Goal: Information Seeking & Learning: Check status

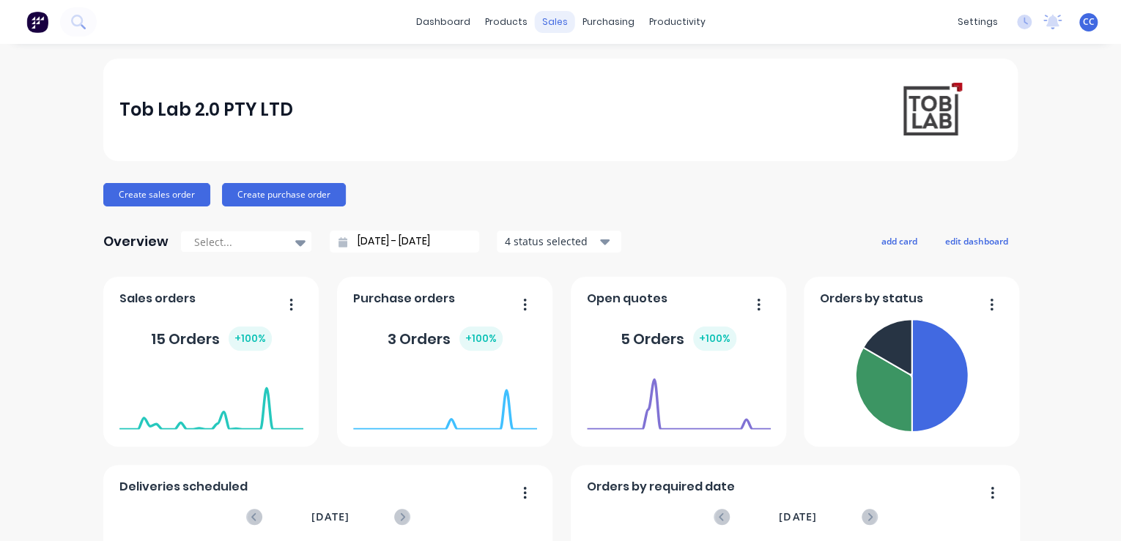
drag, startPoint x: 0, startPoint y: 0, endPoint x: 551, endPoint y: 27, distance: 551.6
click at [551, 27] on div "sales" at bounding box center [555, 22] width 40 height 22
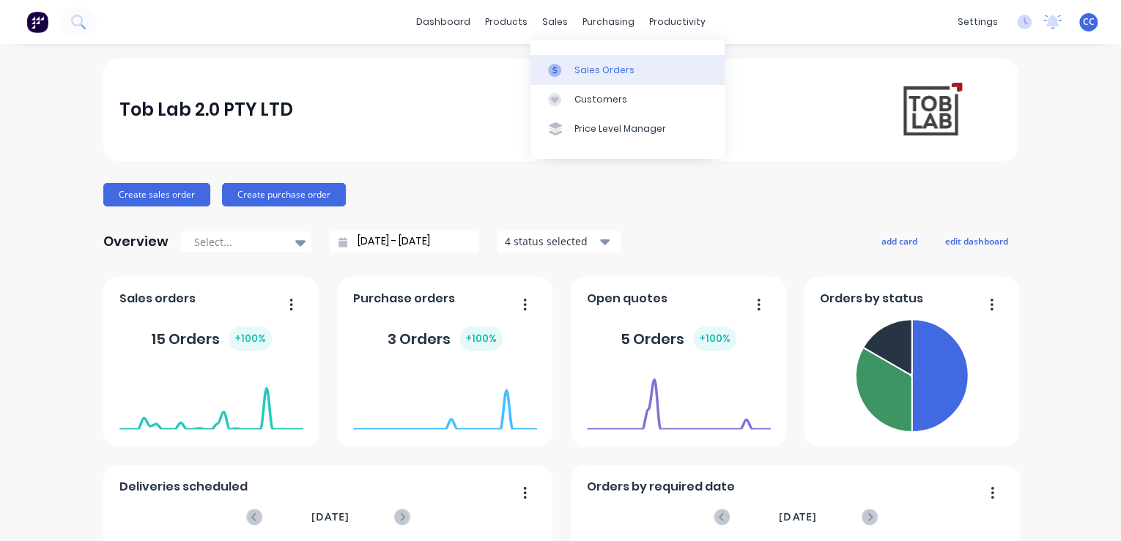
click at [580, 68] on div "Sales Orders" at bounding box center [604, 70] width 60 height 13
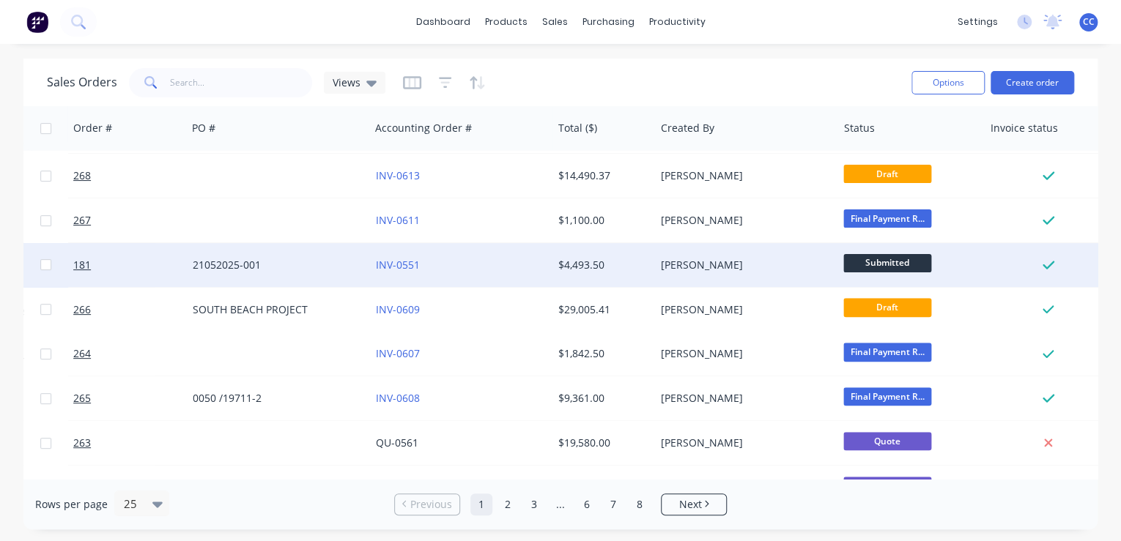
scroll to position [234, 273]
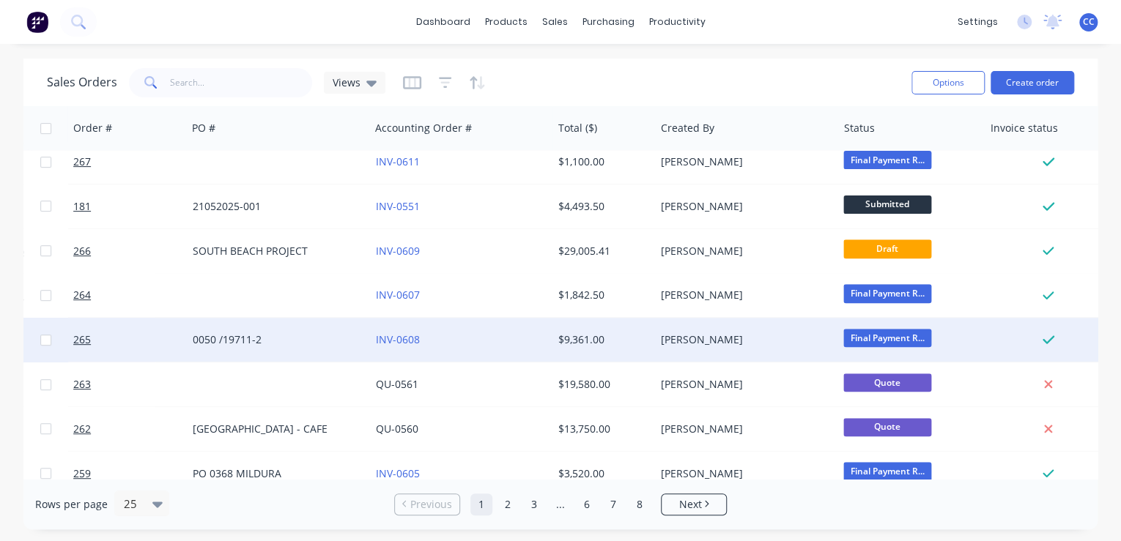
click at [880, 339] on span "Final Payment R..." at bounding box center [887, 338] width 88 height 18
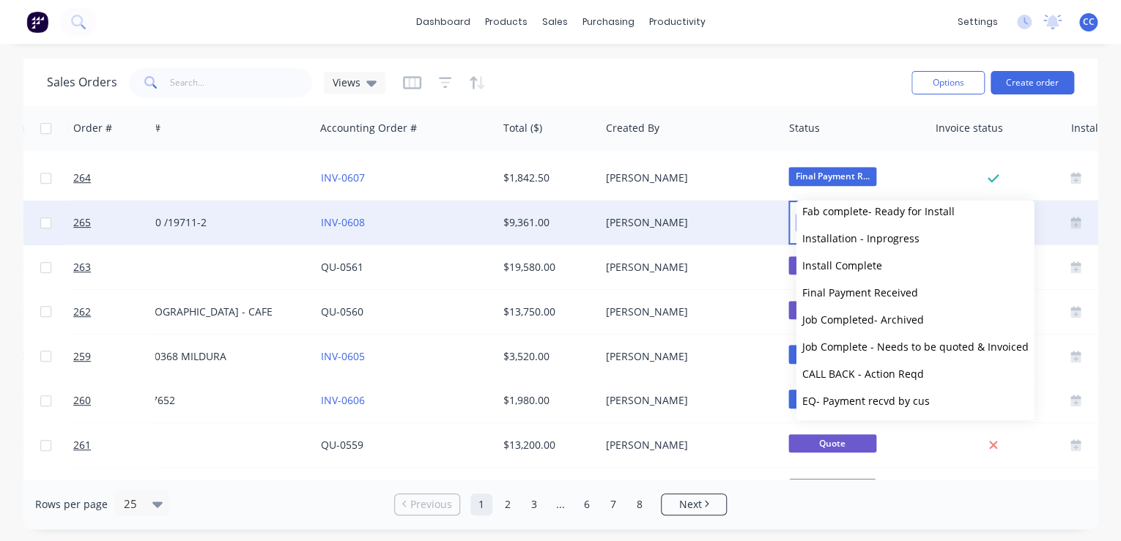
scroll to position [352, 0]
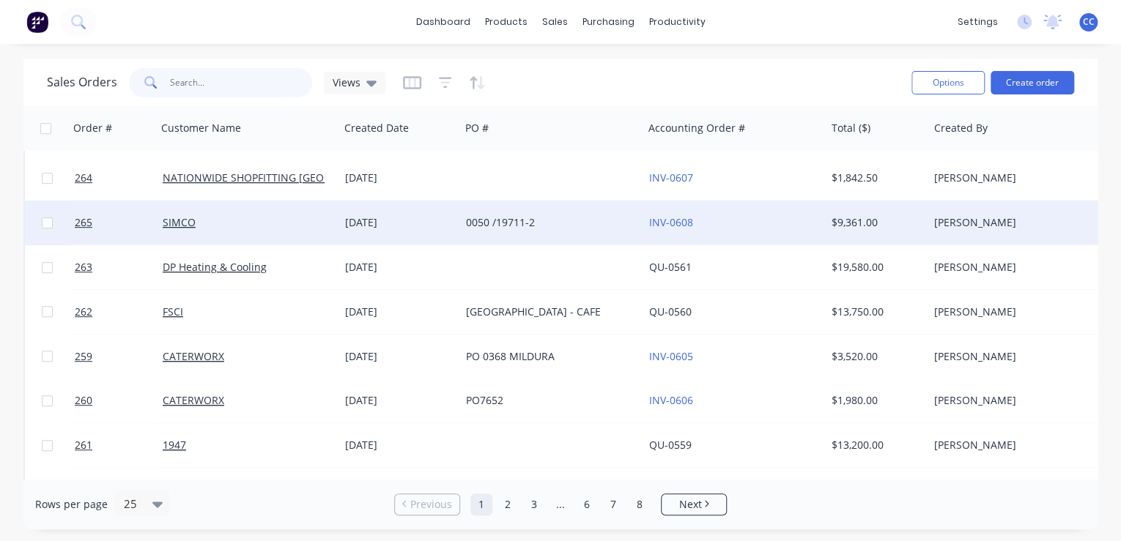
click at [212, 85] on input "text" at bounding box center [241, 82] width 143 height 29
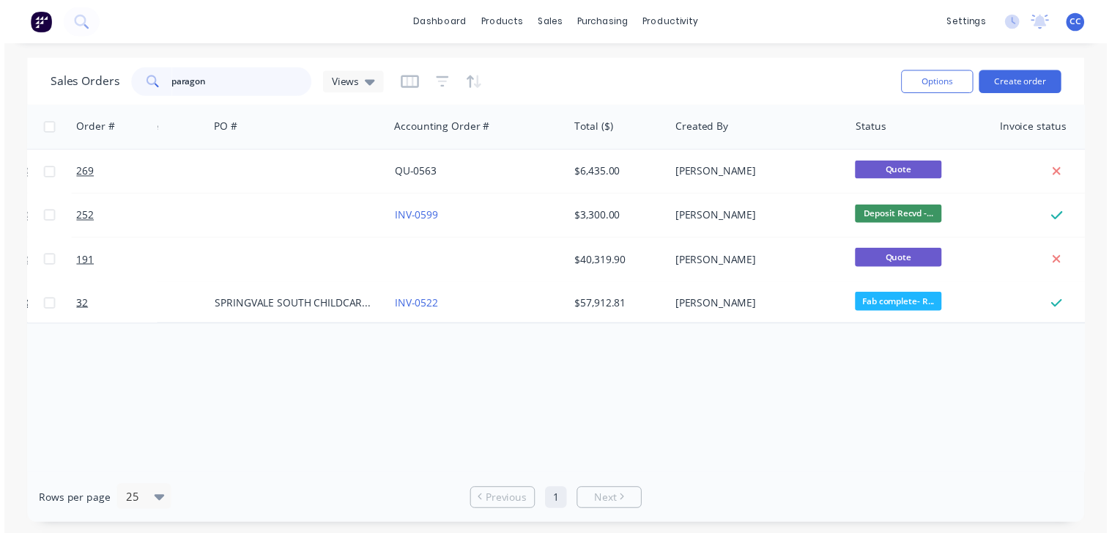
scroll to position [0, 252]
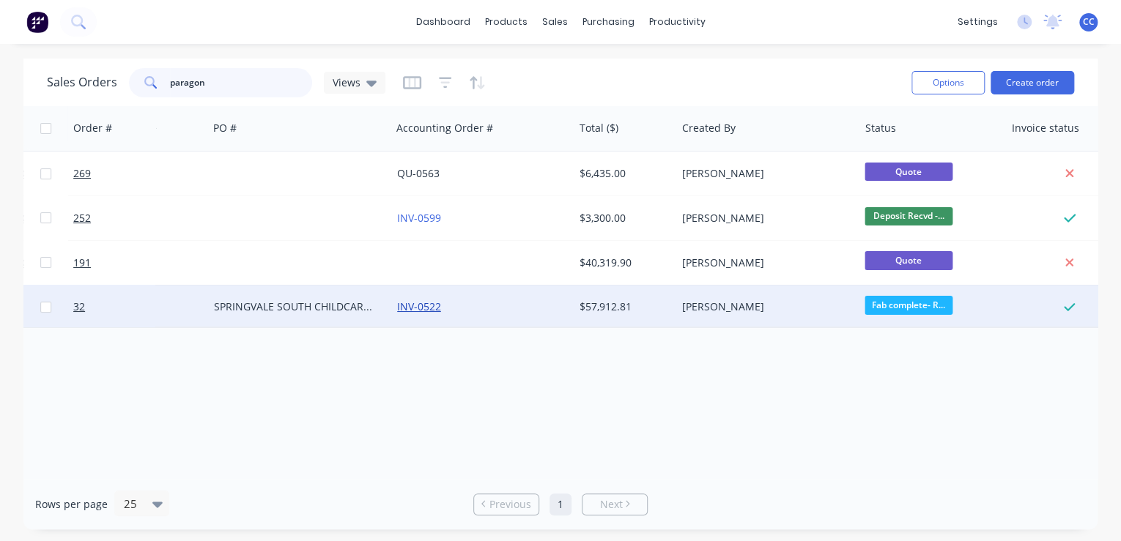
type input "paragon"
click at [297, 306] on div "SPRINGVALE SOUTH CHILDCARE- [STREET_ADDRESS][PERSON_NAME]" at bounding box center [295, 307] width 163 height 15
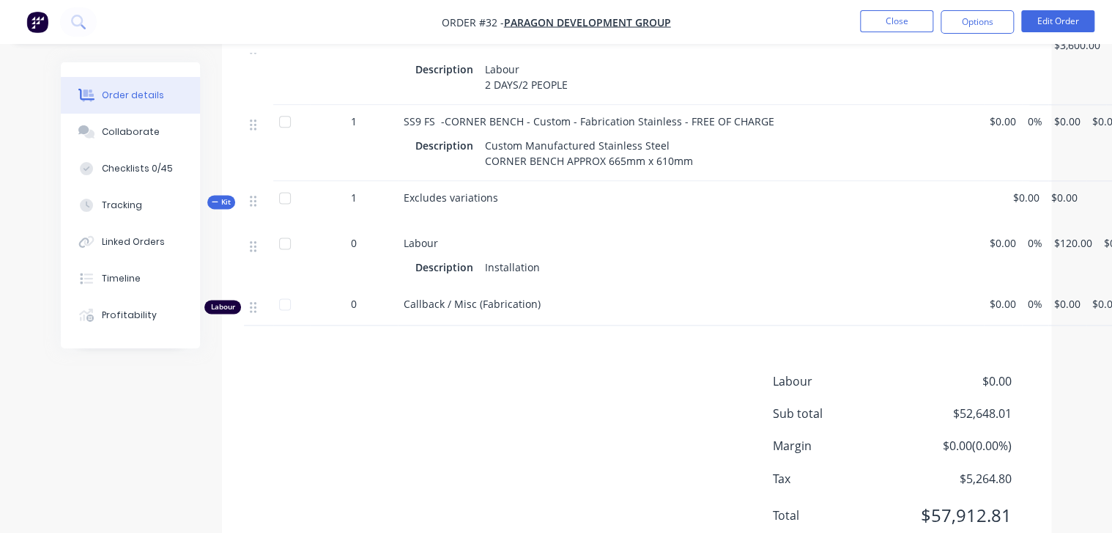
scroll to position [3726, 0]
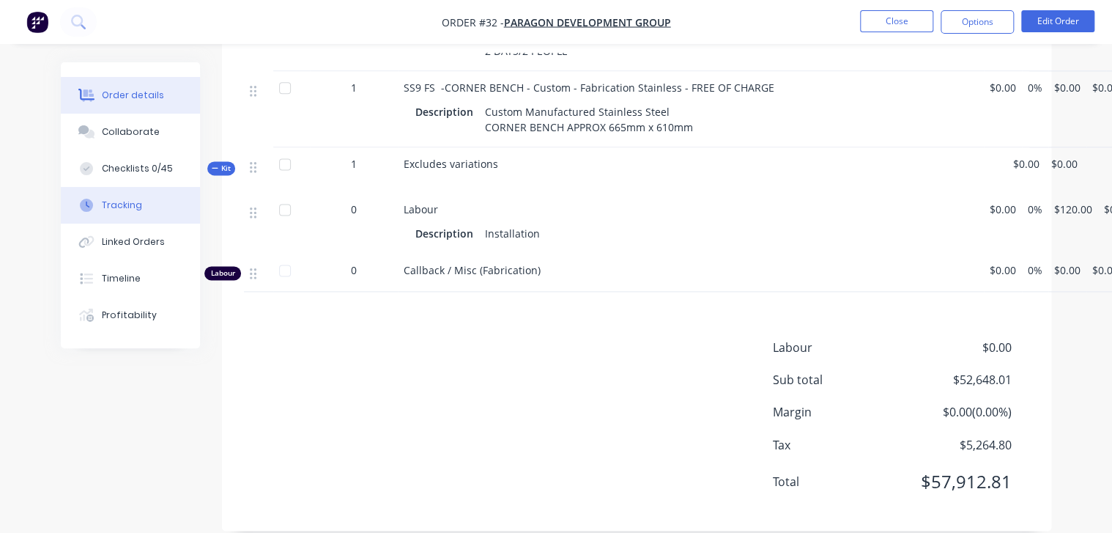
click at [123, 211] on div "Tracking" at bounding box center [122, 205] width 40 height 13
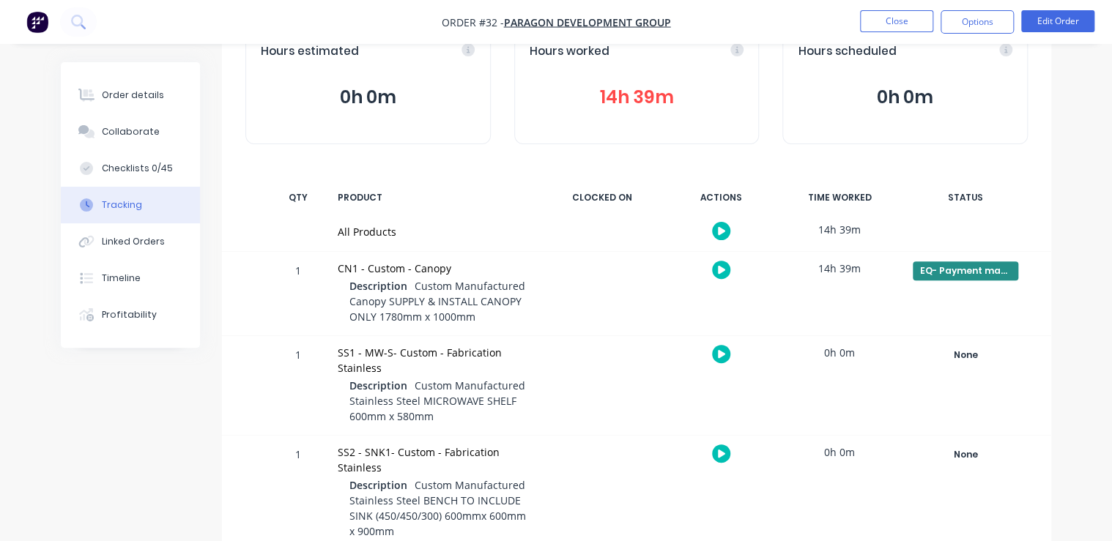
scroll to position [117, 0]
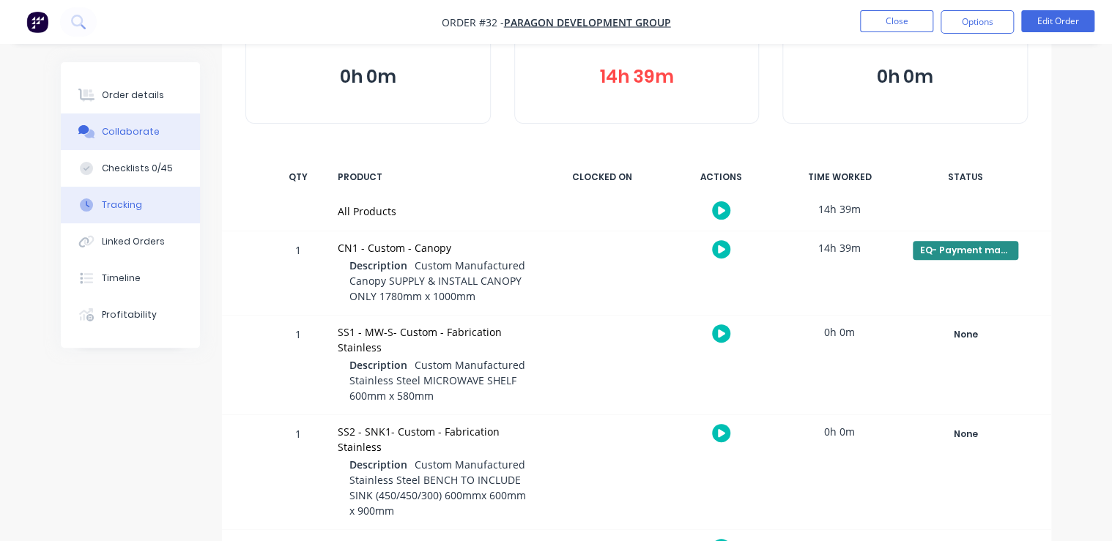
drag, startPoint x: 165, startPoint y: 1, endPoint x: 125, endPoint y: 132, distance: 137.2
click at [125, 132] on div "Collaborate" at bounding box center [131, 131] width 58 height 13
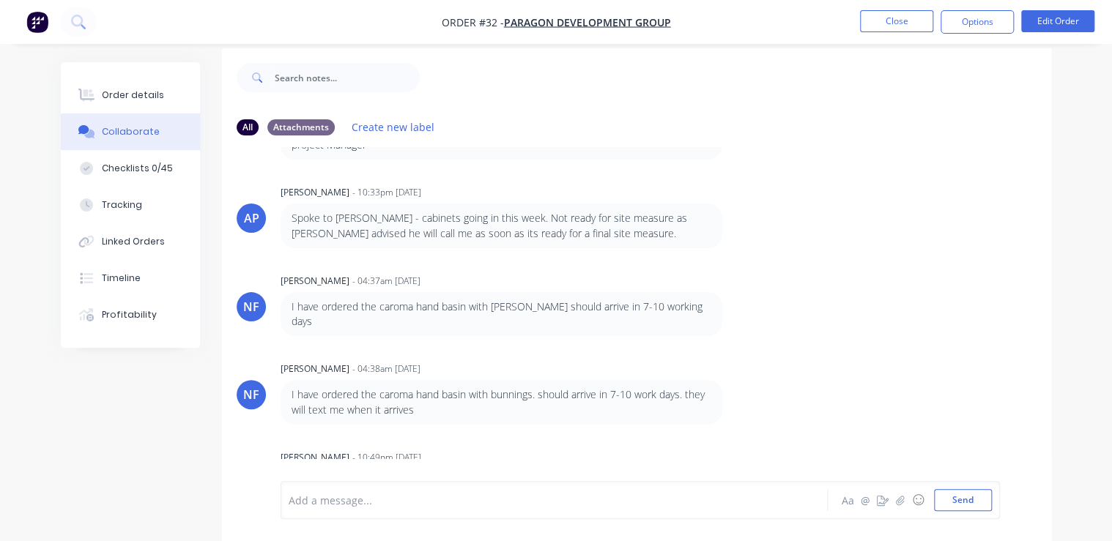
scroll to position [21, 0]
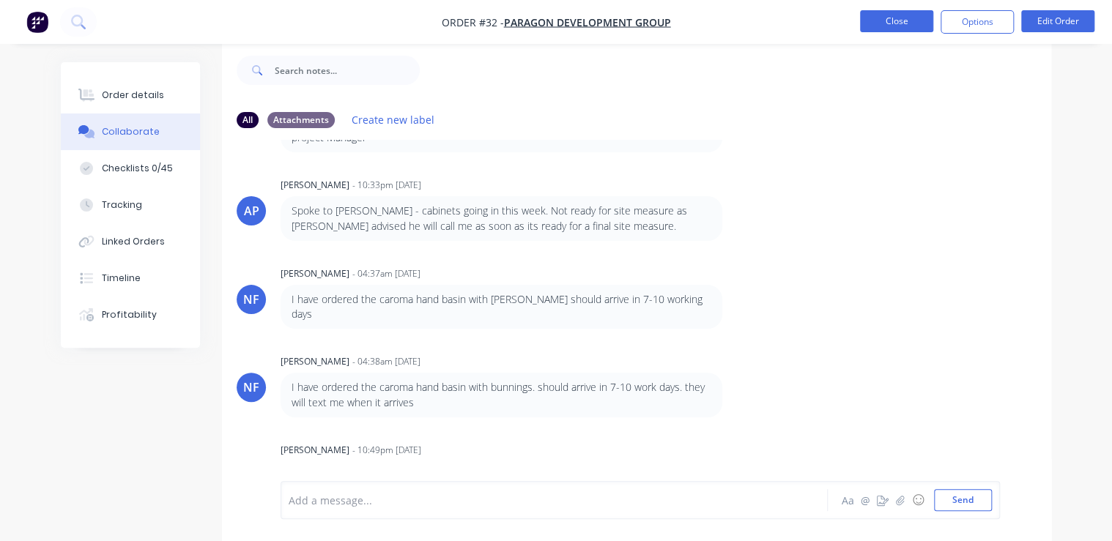
click at [891, 22] on button "Close" at bounding box center [896, 21] width 73 height 22
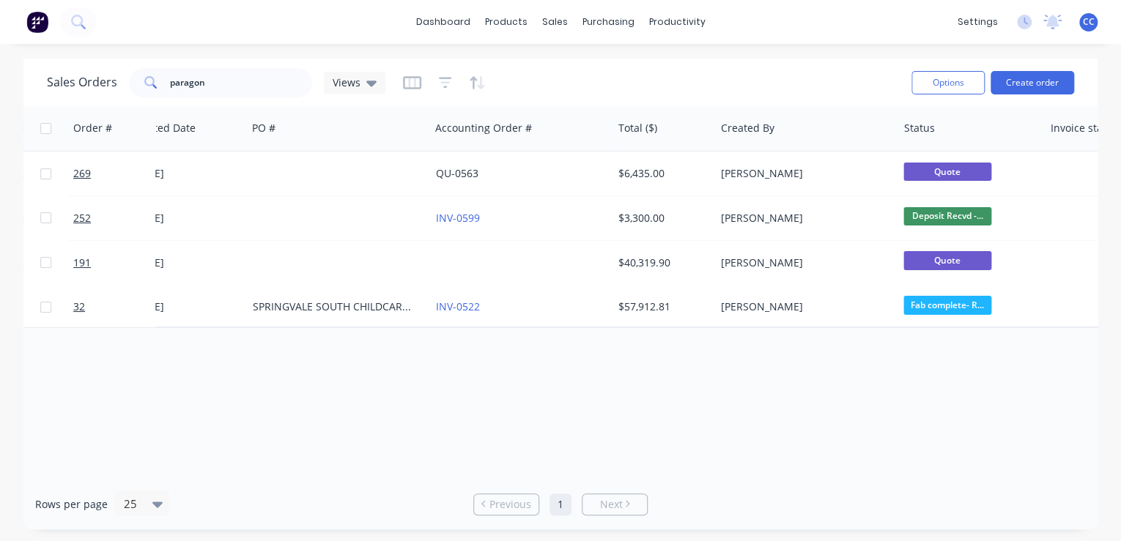
scroll to position [0, 278]
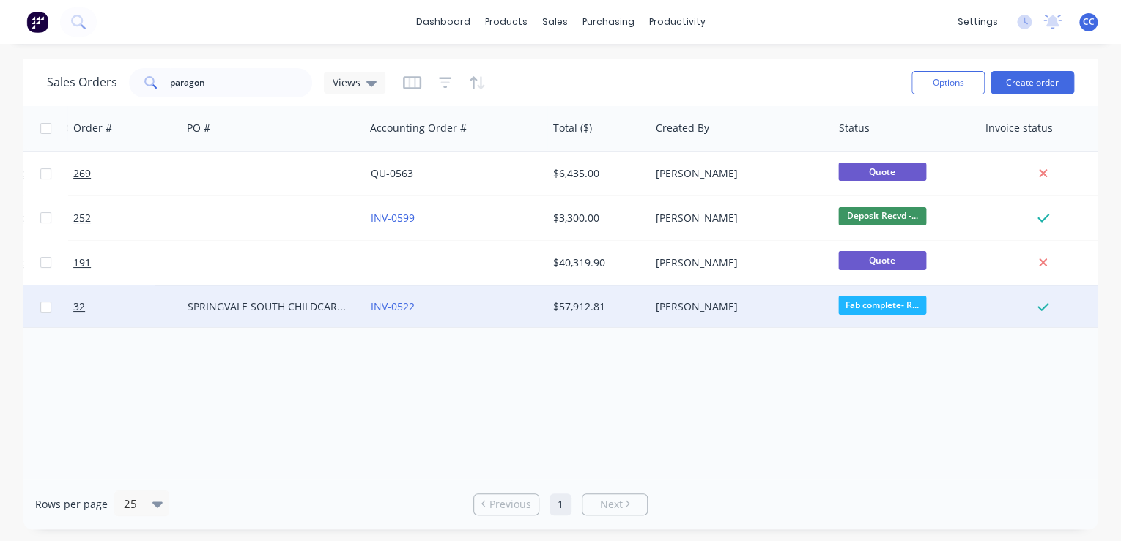
click at [870, 303] on span "Fab complete- R..." at bounding box center [882, 305] width 88 height 18
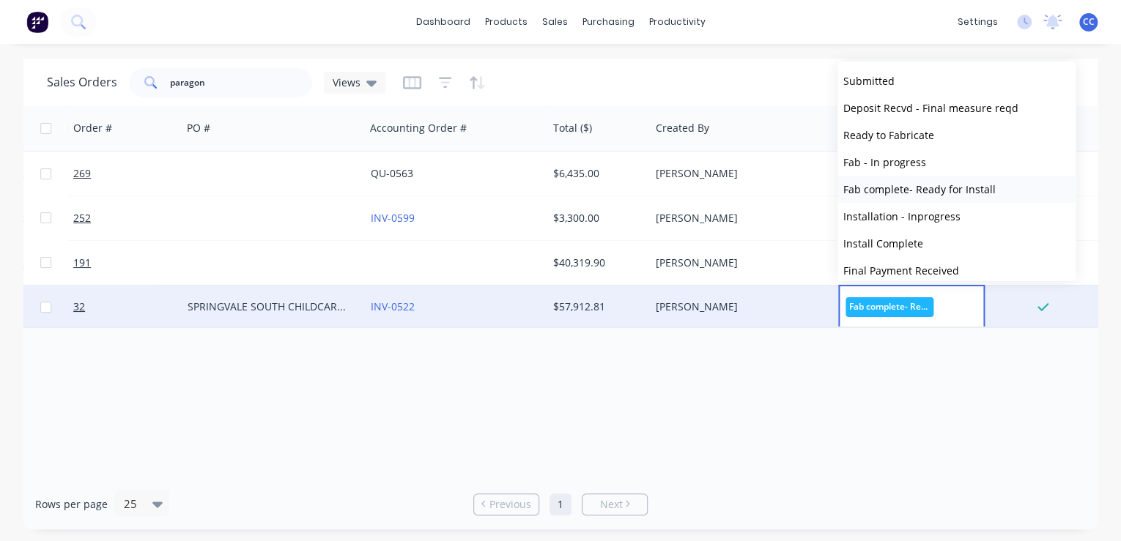
scroll to position [59, 0]
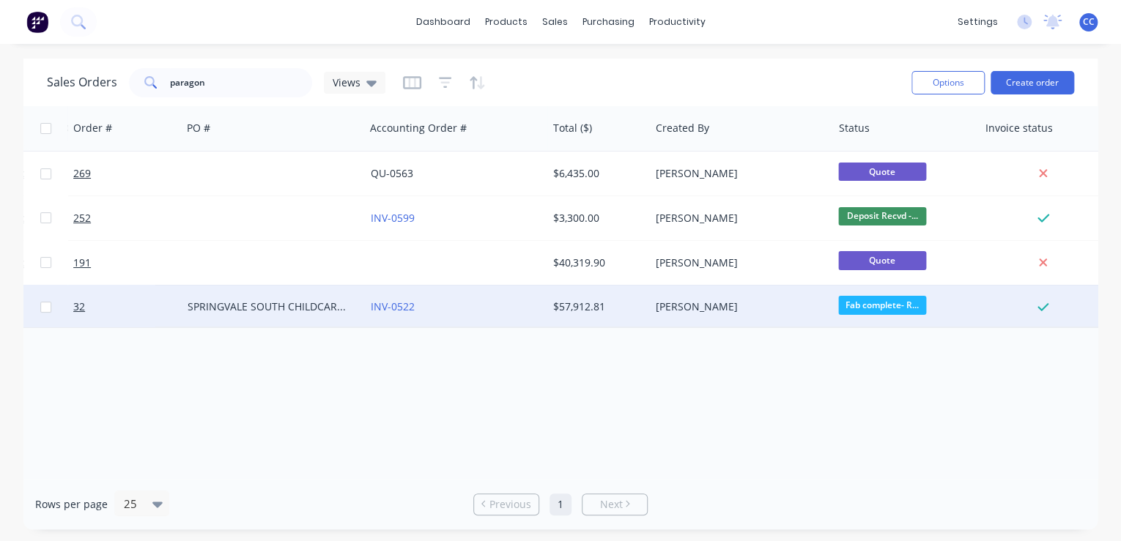
click at [170, 480] on div "Rows per page 25 Previous 1 Next" at bounding box center [560, 504] width 1074 height 51
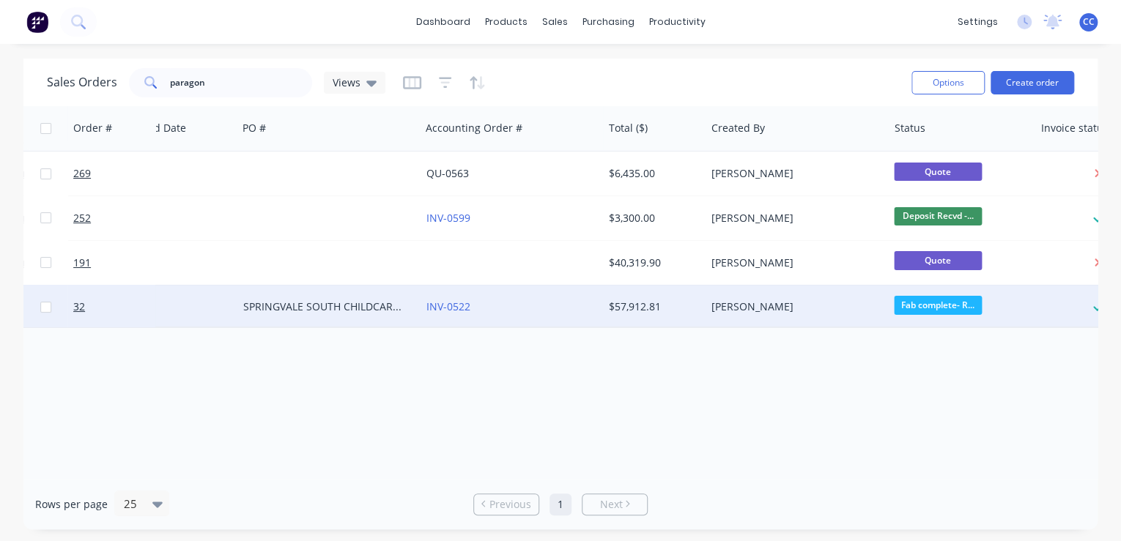
scroll to position [0, 0]
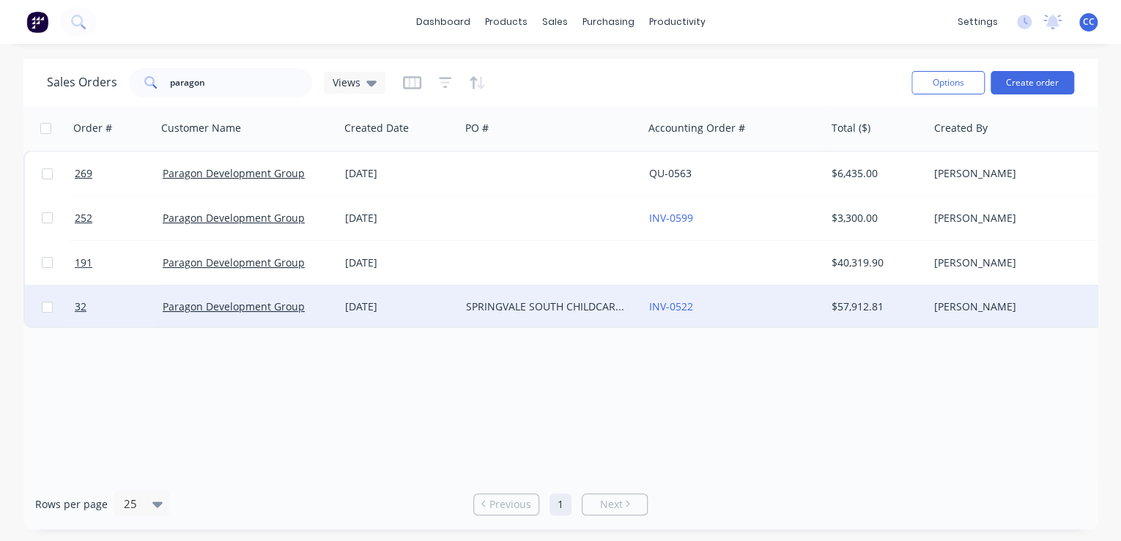
click at [47, 306] on input "checkbox" at bounding box center [47, 307] width 11 height 11
checkbox input "true"
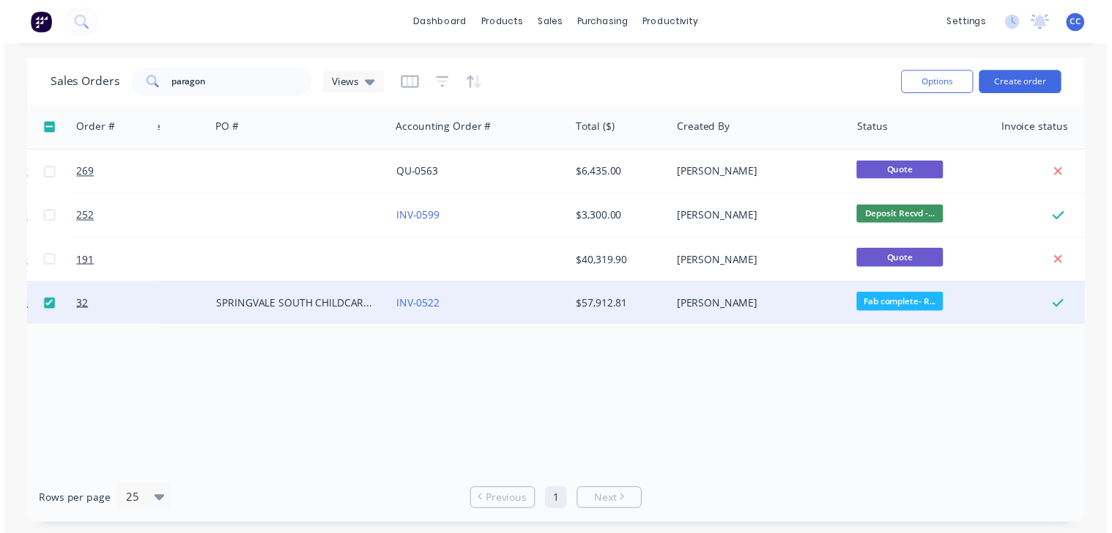
scroll to position [0, 256]
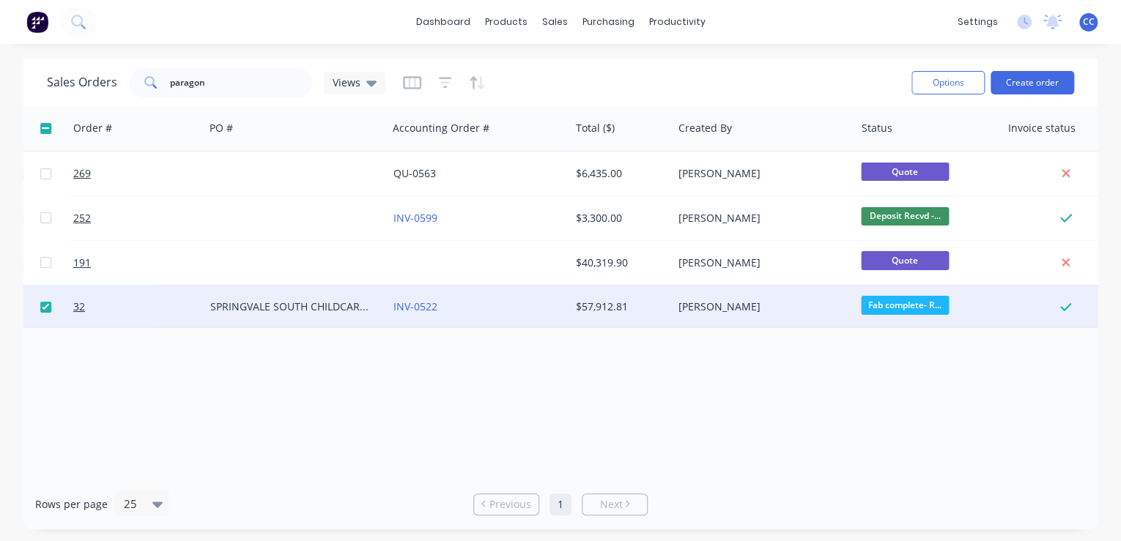
click at [460, 305] on div "INV-0522" at bounding box center [474, 307] width 163 height 15
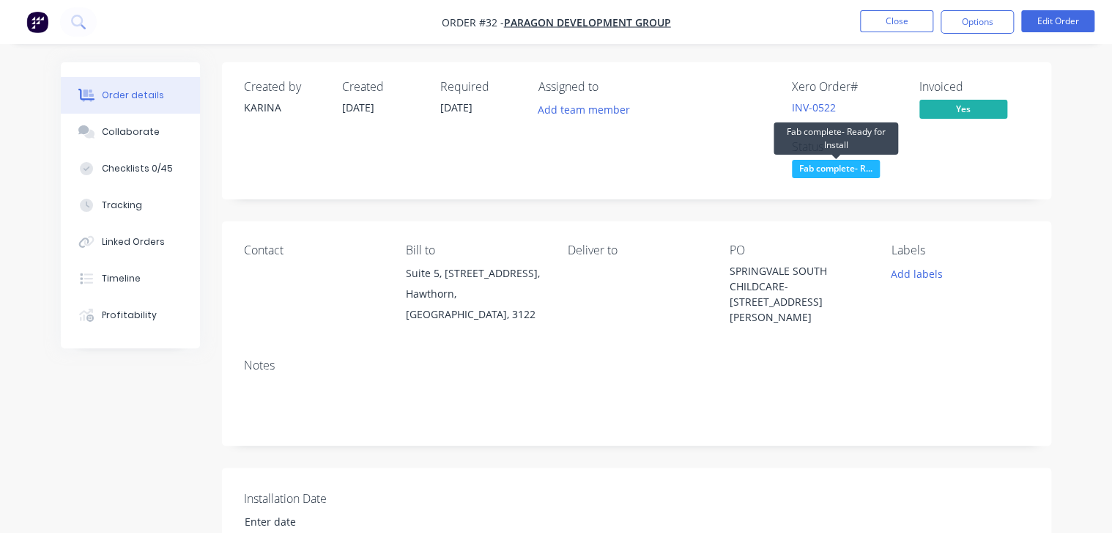
click at [832, 167] on span "Fab complete- R..." at bounding box center [836, 169] width 88 height 18
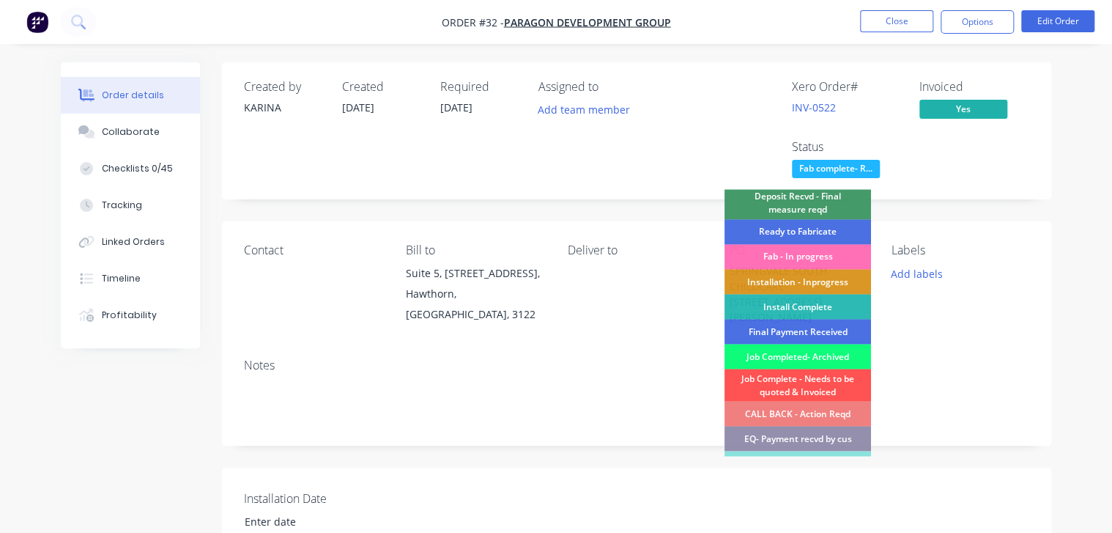
scroll to position [6, 0]
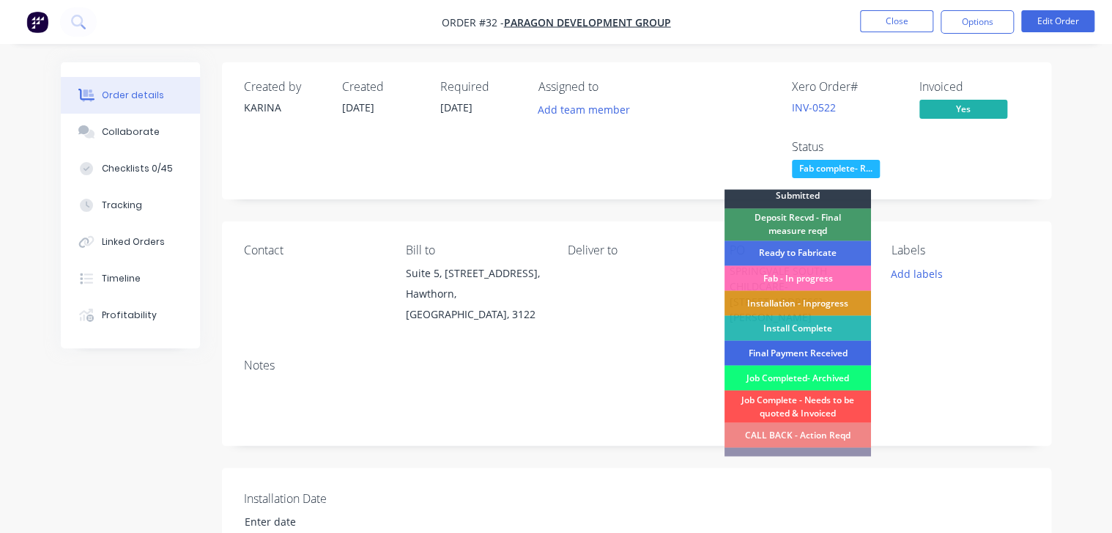
click at [790, 349] on div "Final Payment Received" at bounding box center [798, 352] width 147 height 25
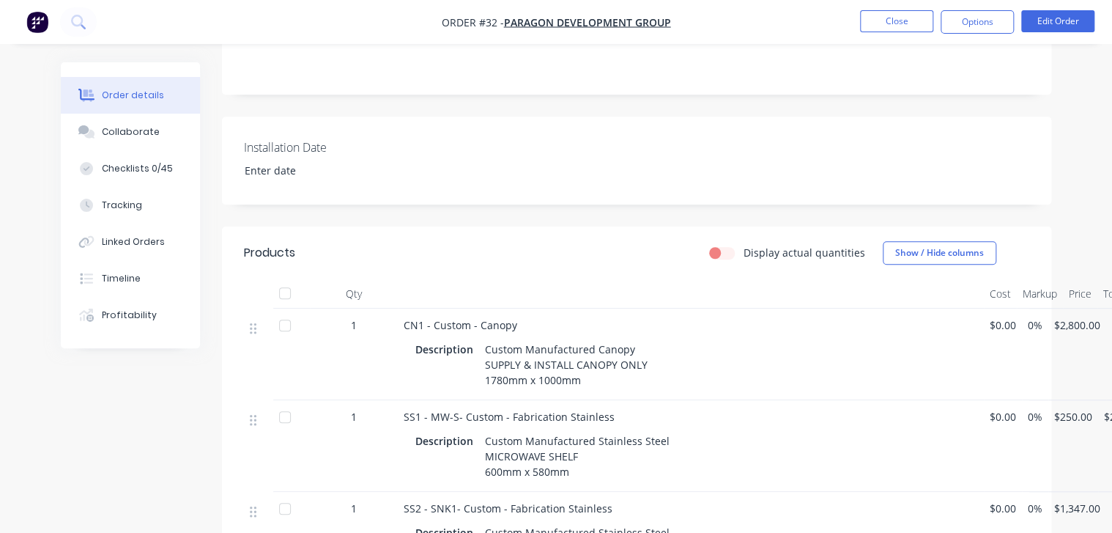
scroll to position [352, 0]
click at [119, 141] on button "Collaborate" at bounding box center [130, 132] width 139 height 37
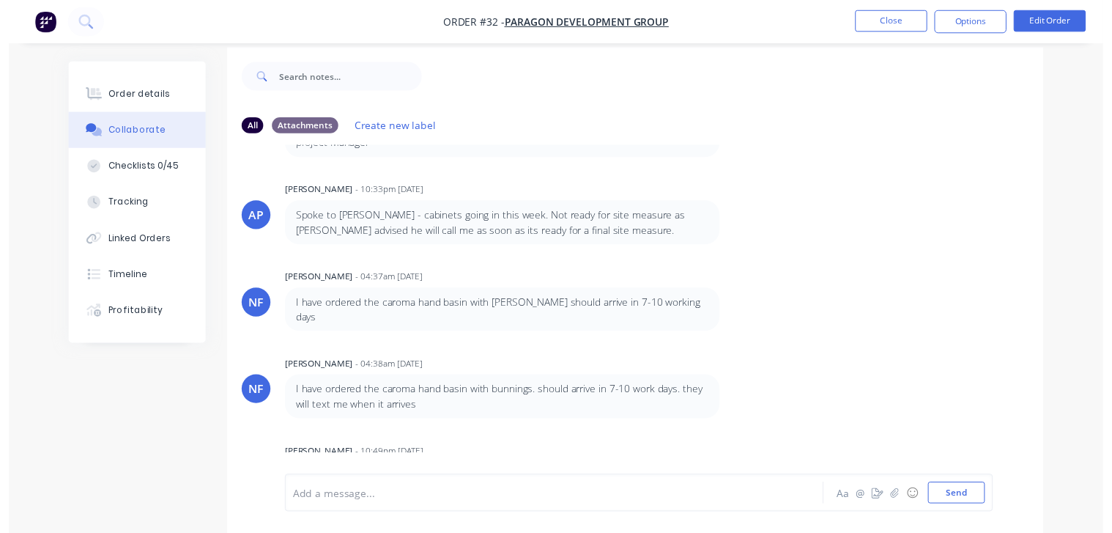
scroll to position [21, 0]
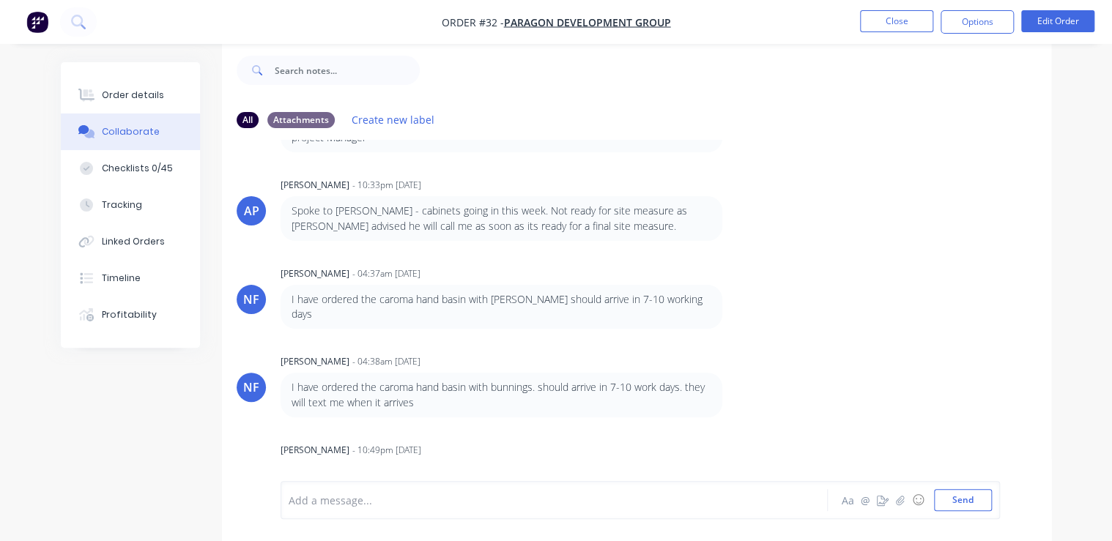
click at [552, 508] on div "Add a message..." at bounding box center [552, 500] width 527 height 22
click at [141, 96] on div "Order details" at bounding box center [133, 95] width 62 height 13
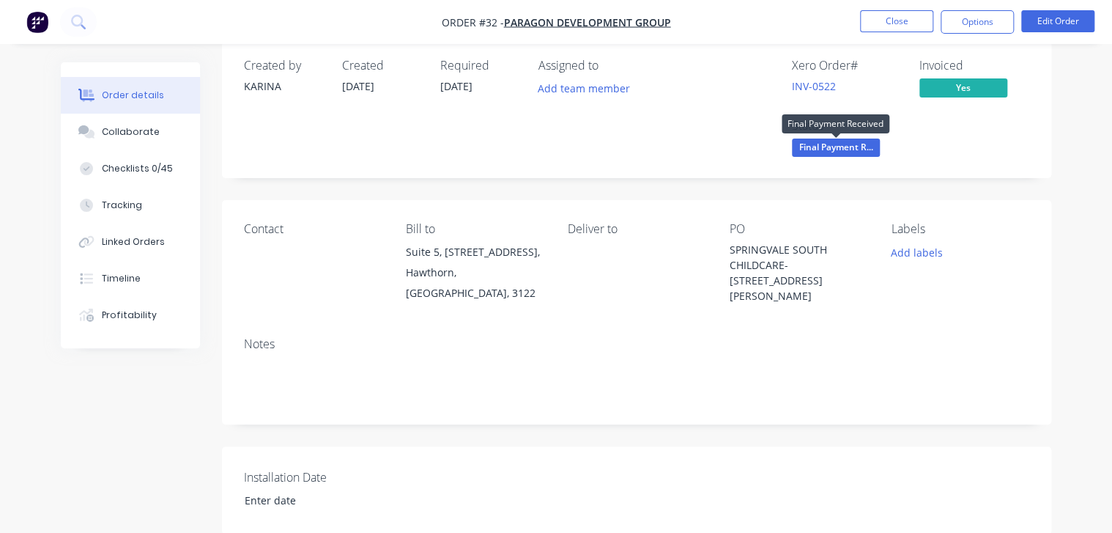
click at [820, 146] on span "Final Payment R..." at bounding box center [836, 147] width 88 height 18
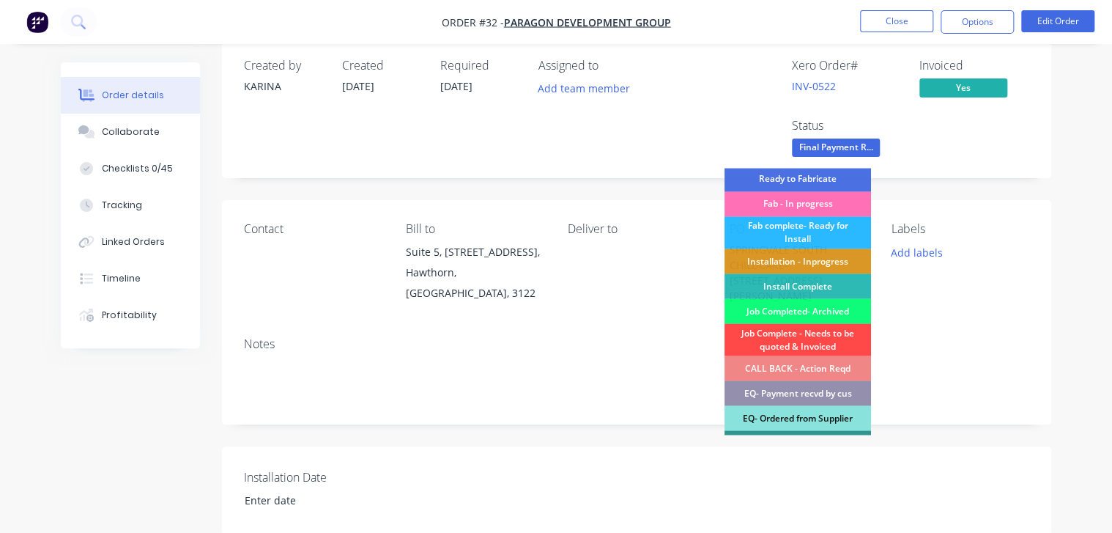
scroll to position [117, 0]
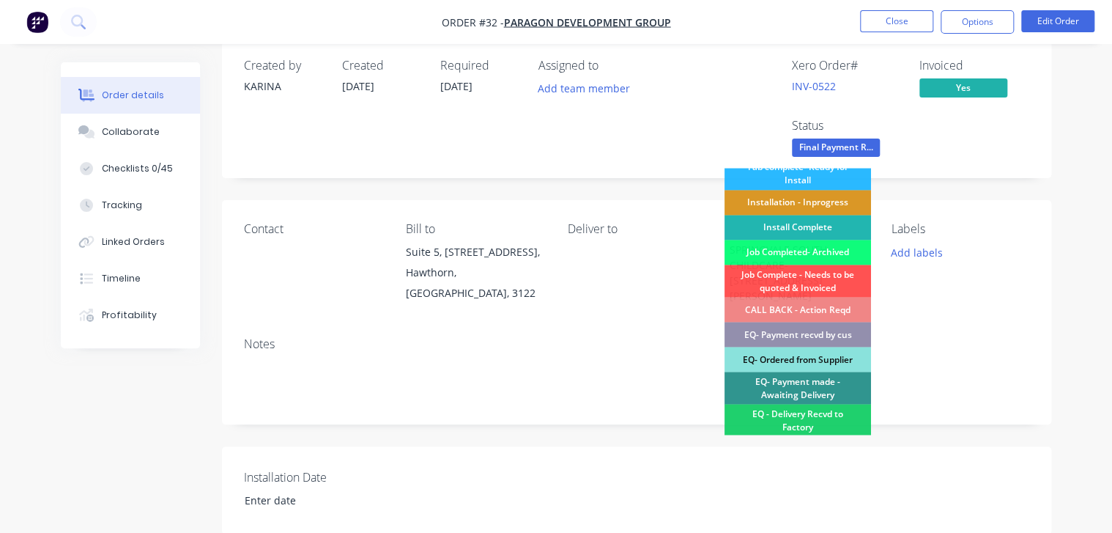
click at [801, 232] on div "Install Complete" at bounding box center [798, 227] width 147 height 25
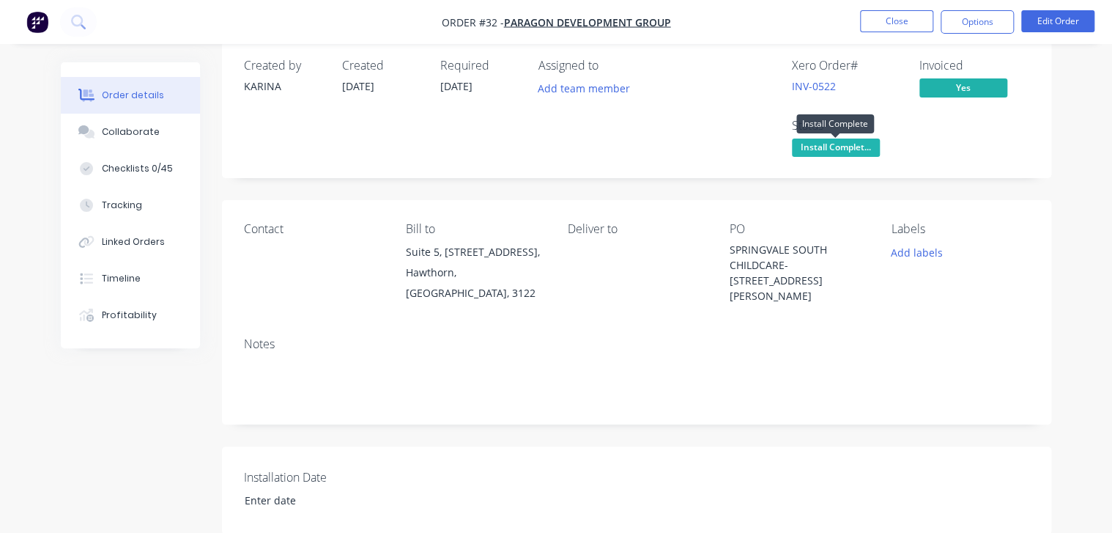
click at [826, 151] on span "Install Complet..." at bounding box center [836, 147] width 88 height 18
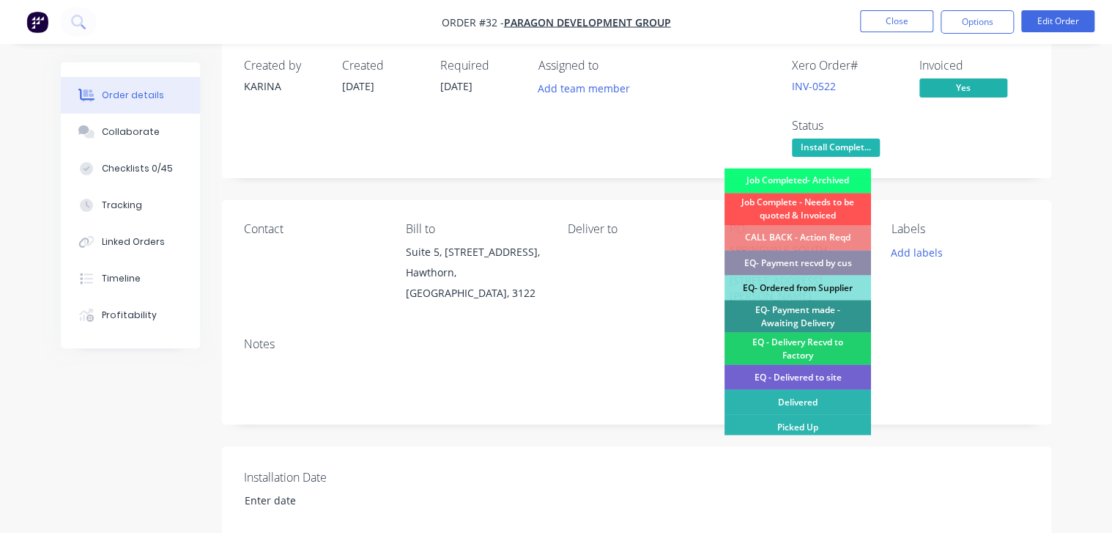
scroll to position [13, 0]
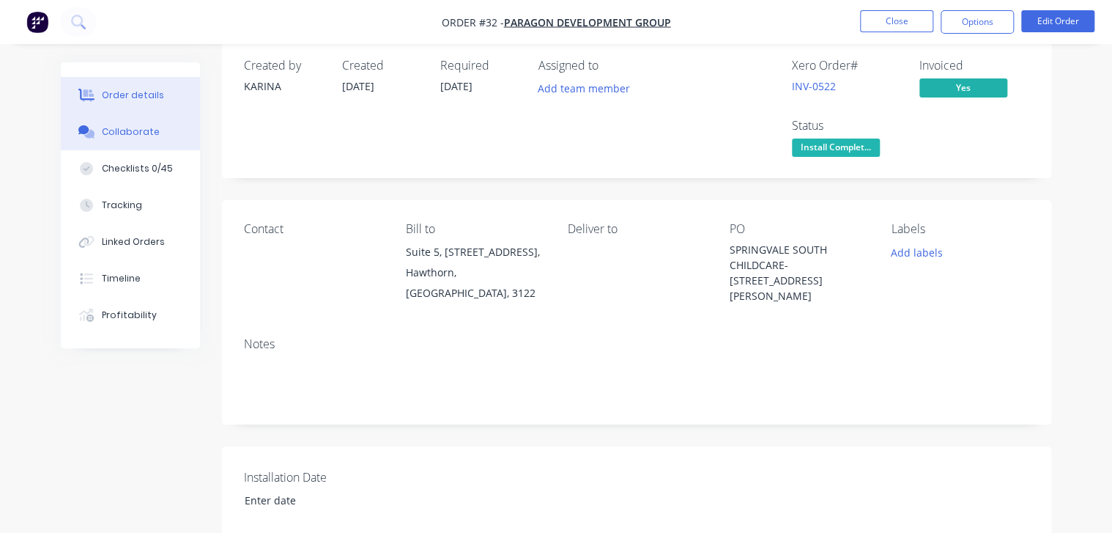
click at [142, 134] on div "Collaborate" at bounding box center [131, 131] width 58 height 13
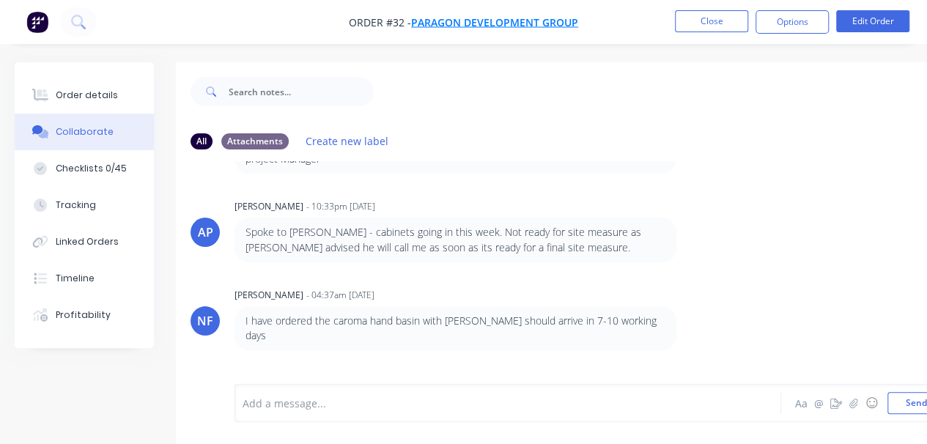
scroll to position [149, 0]
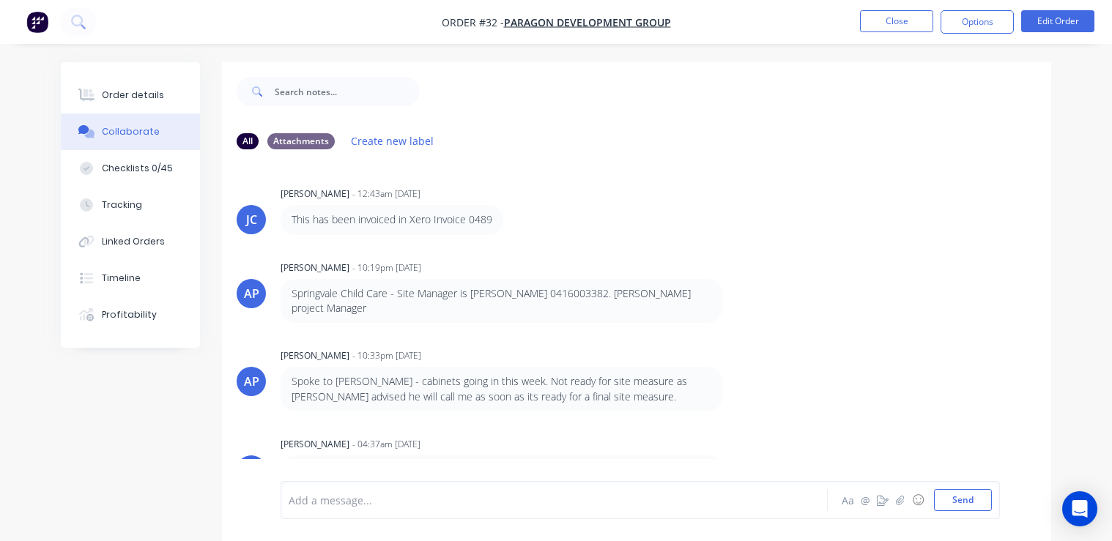
scroll to position [21, 0]
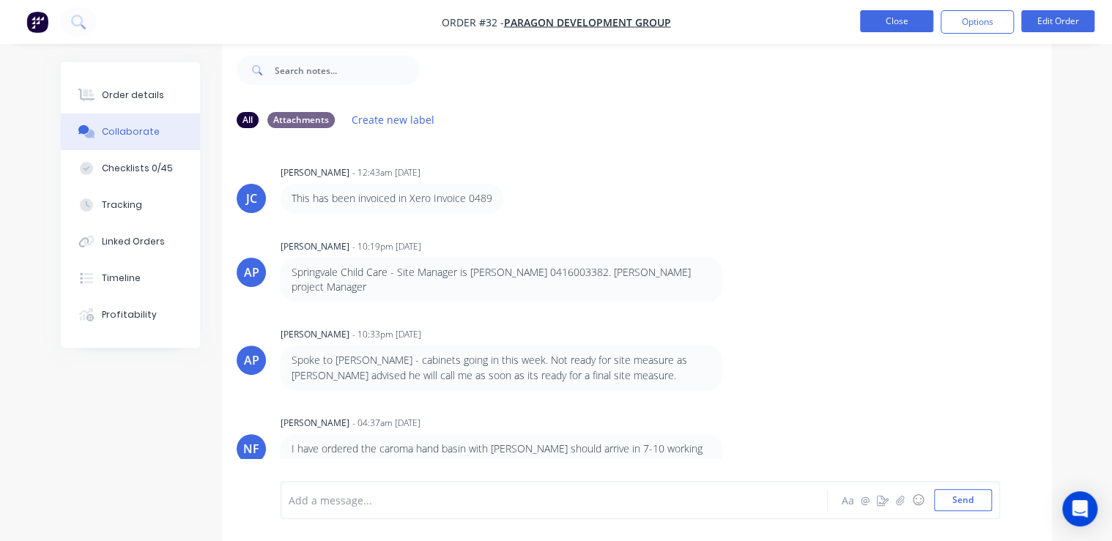
click at [891, 12] on button "Close" at bounding box center [896, 21] width 73 height 22
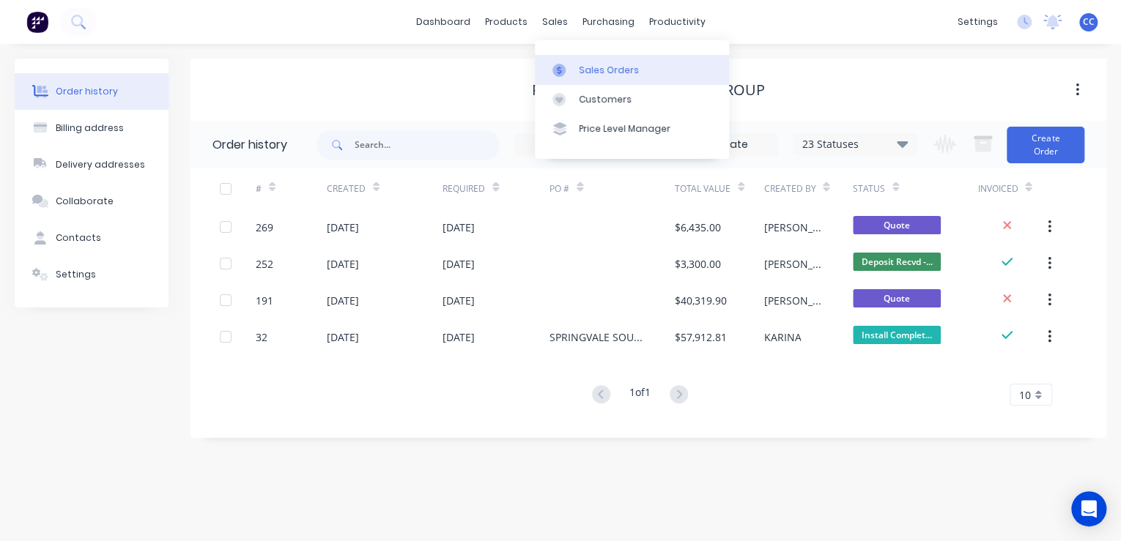
click at [634, 74] on link "Sales Orders" at bounding box center [632, 69] width 194 height 29
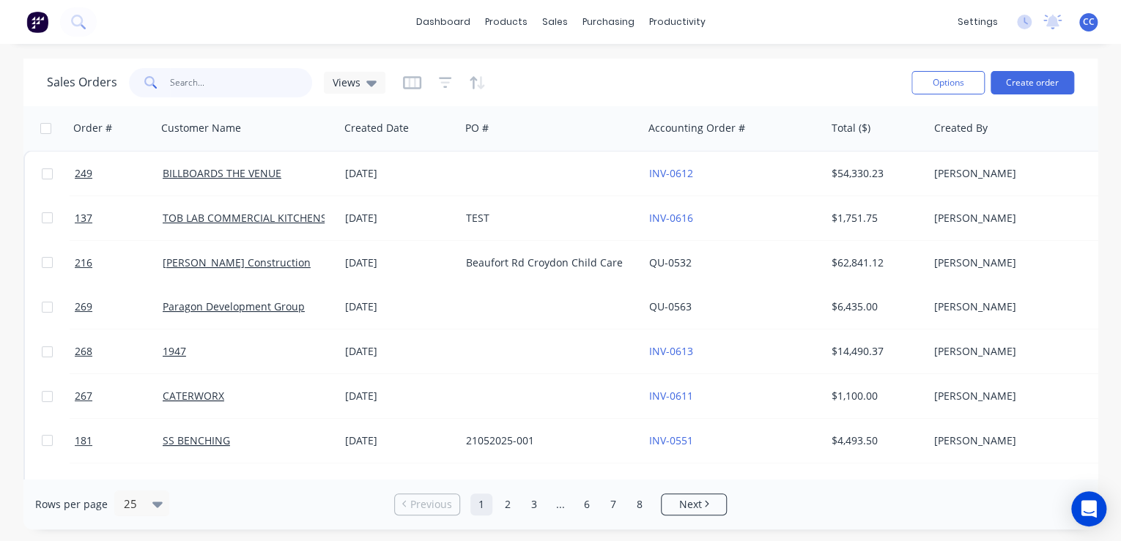
click at [200, 82] on input "text" at bounding box center [241, 82] width 143 height 29
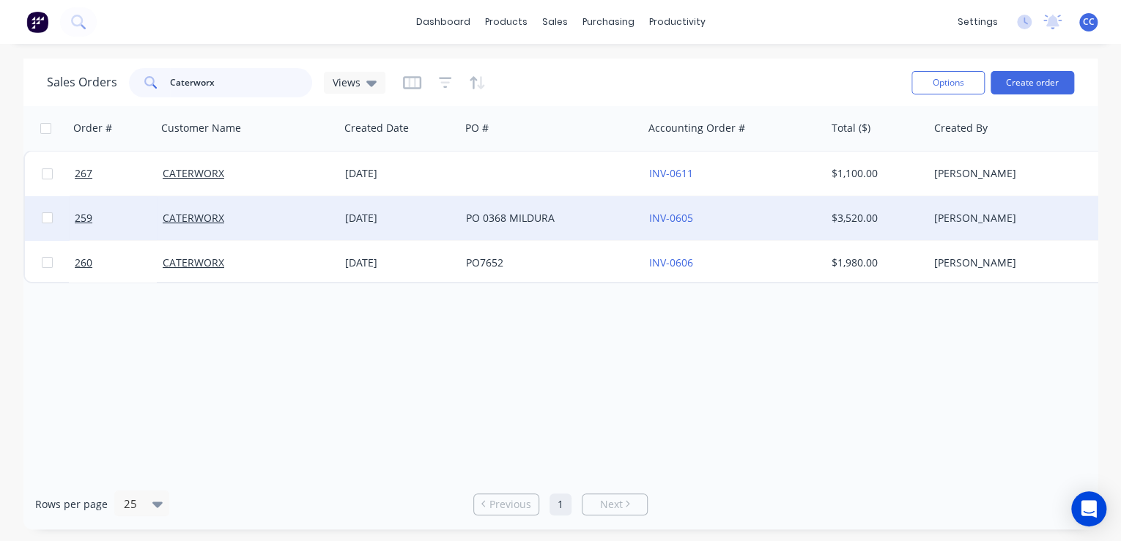
type input "Caterworx"
click at [190, 221] on link "CATERWORX" at bounding box center [194, 218] width 62 height 14
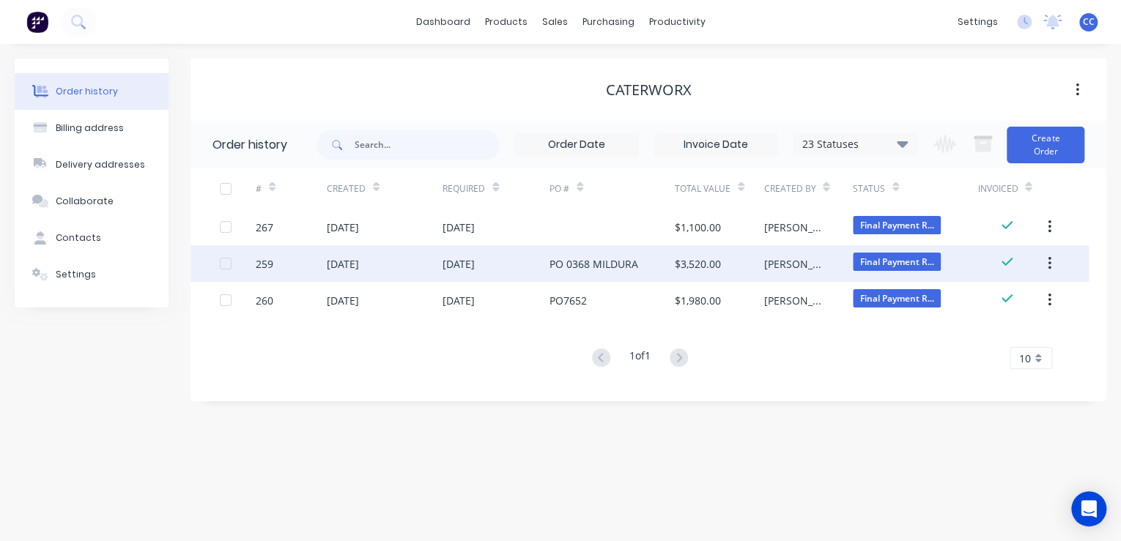
click at [575, 268] on div "PO 0368 MILDURA" at bounding box center [593, 263] width 89 height 15
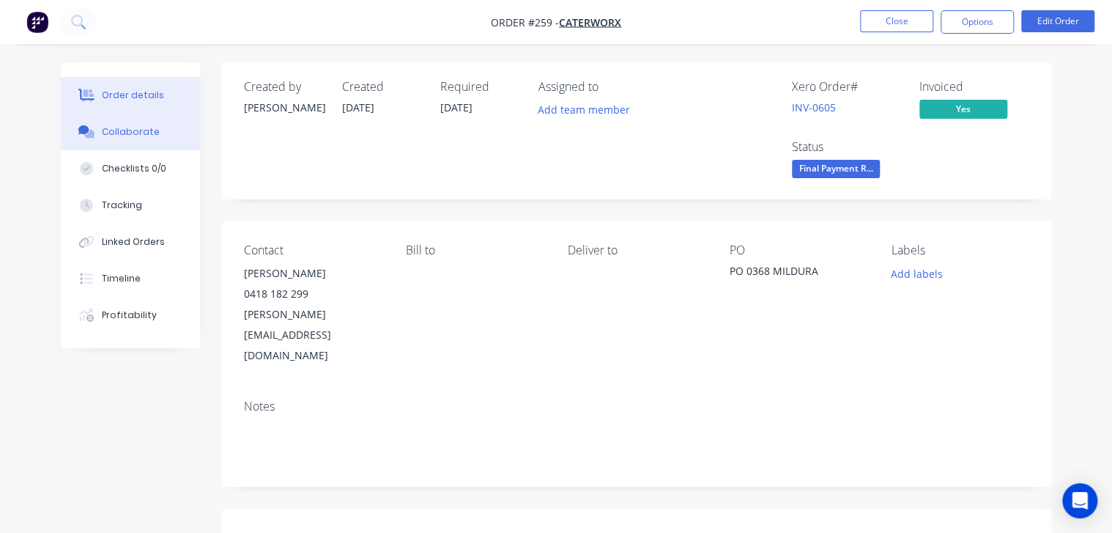
click at [133, 137] on div "Collaborate" at bounding box center [131, 131] width 58 height 13
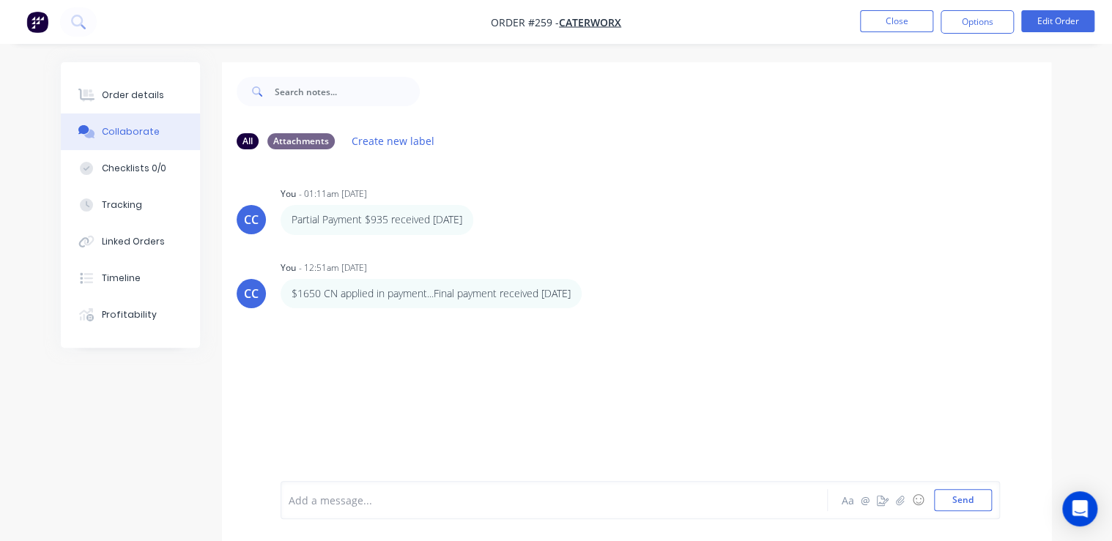
click at [787, 399] on div "CC You - 01:11am 20/08/25 Partial Payment $935 received 13/08/25 Labels Edit De…" at bounding box center [636, 321] width 829 height 320
click at [610, 231] on div "Partial Payment $935 received 13/08/25 Labels Edit Delete" at bounding box center [510, 219] width 458 height 29
click at [875, 17] on button "Close" at bounding box center [896, 21] width 73 height 22
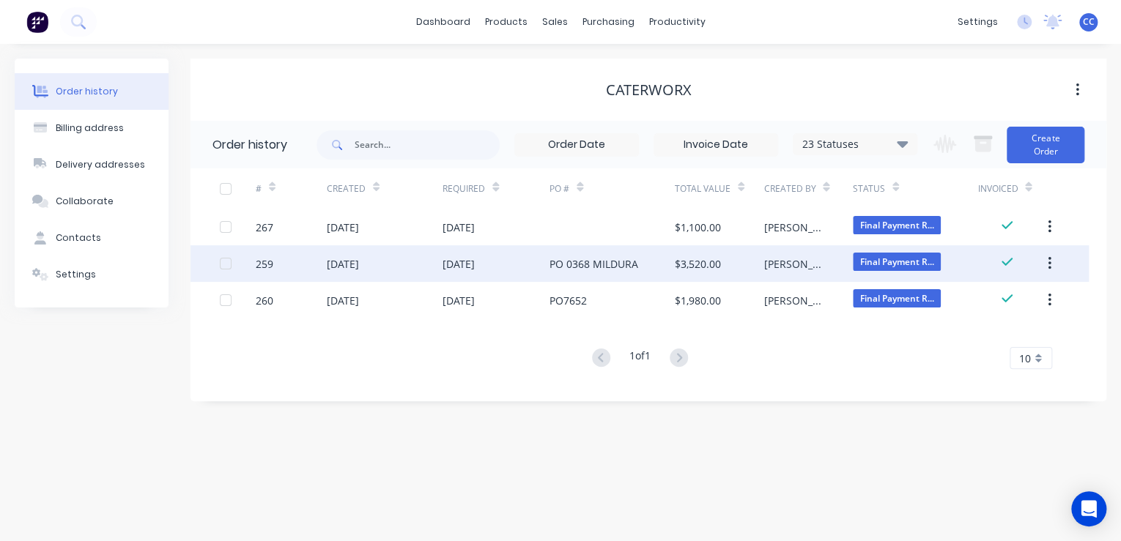
click at [563, 262] on div "PO 0368 MILDURA" at bounding box center [593, 263] width 89 height 15
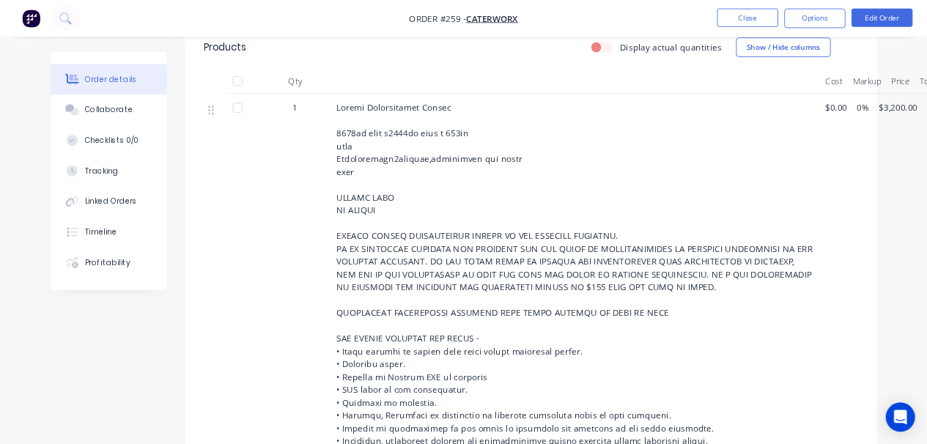
scroll to position [588, 0]
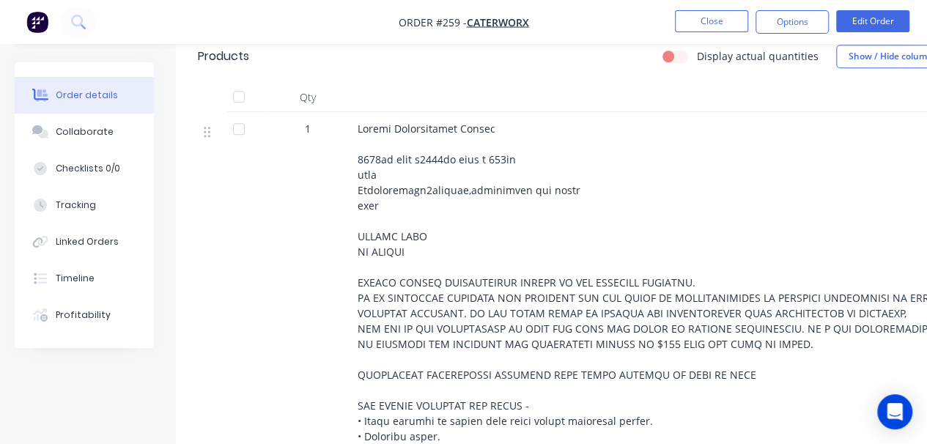
drag, startPoint x: 1075, startPoint y: 0, endPoint x: 662, endPoint y: 160, distance: 443.2
click at [662, 160] on div at bounding box center [644, 375] width 574 height 508
click at [90, 292] on button "Timeline" at bounding box center [84, 278] width 139 height 37
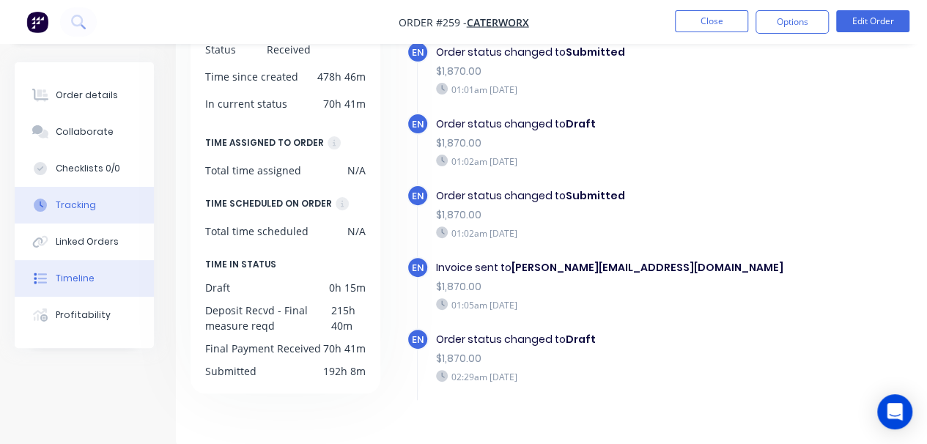
click at [75, 204] on div "Tracking" at bounding box center [76, 205] width 40 height 13
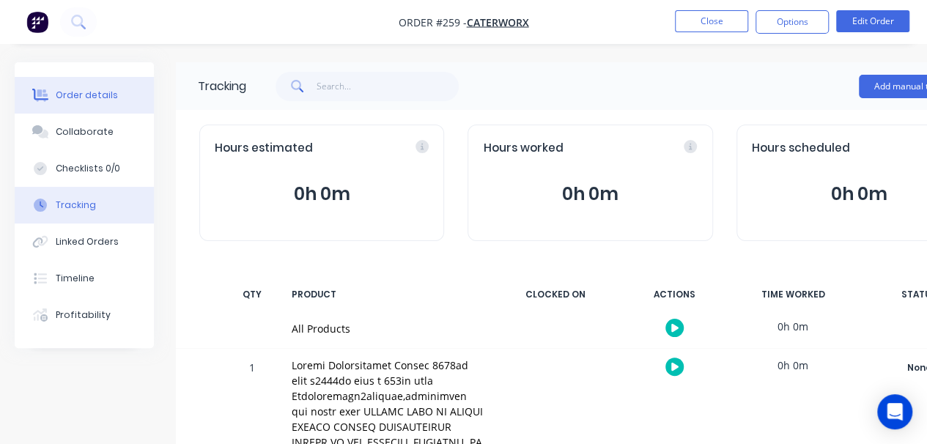
click at [91, 107] on button "Order details" at bounding box center [84, 95] width 139 height 37
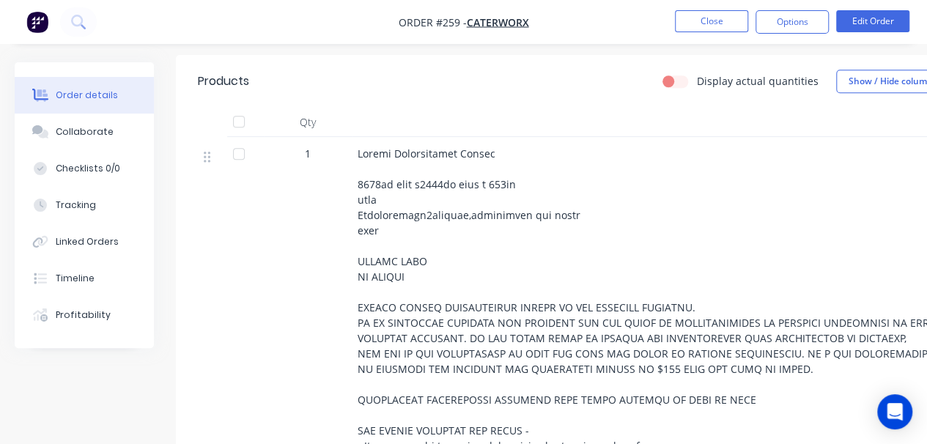
scroll to position [586, 0]
